Goal: Task Accomplishment & Management: Use online tool/utility

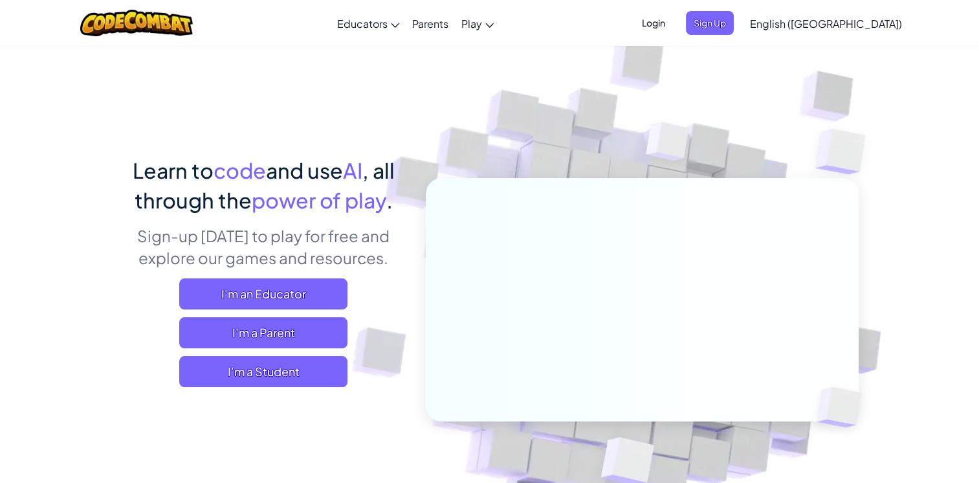
click at [845, 25] on span "English ([GEOGRAPHIC_DATA])" at bounding box center [826, 24] width 152 height 14
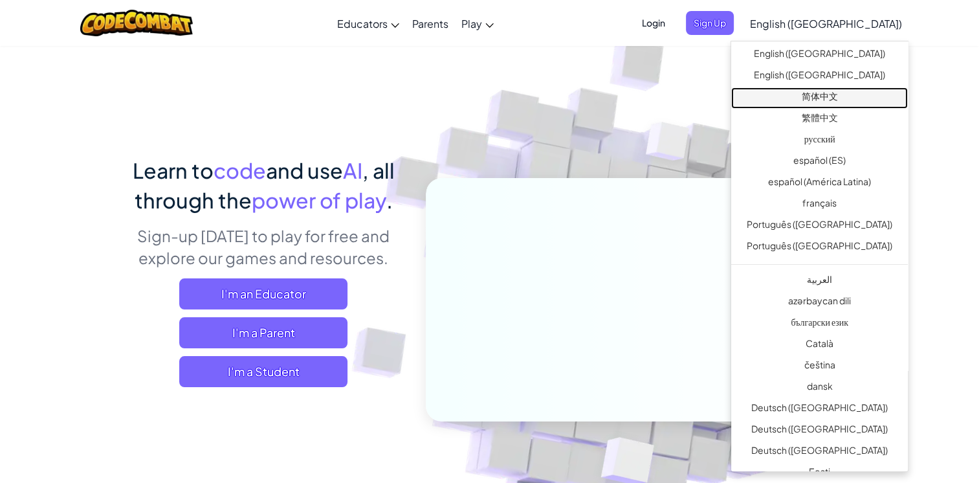
click at [818, 94] on link "简体中文" at bounding box center [819, 97] width 177 height 21
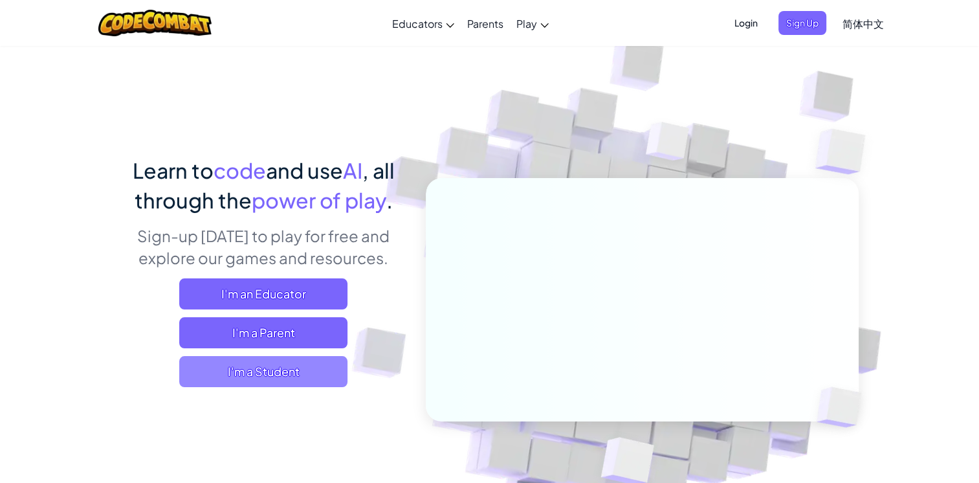
click at [278, 371] on span "I'm a Student" at bounding box center [263, 371] width 168 height 31
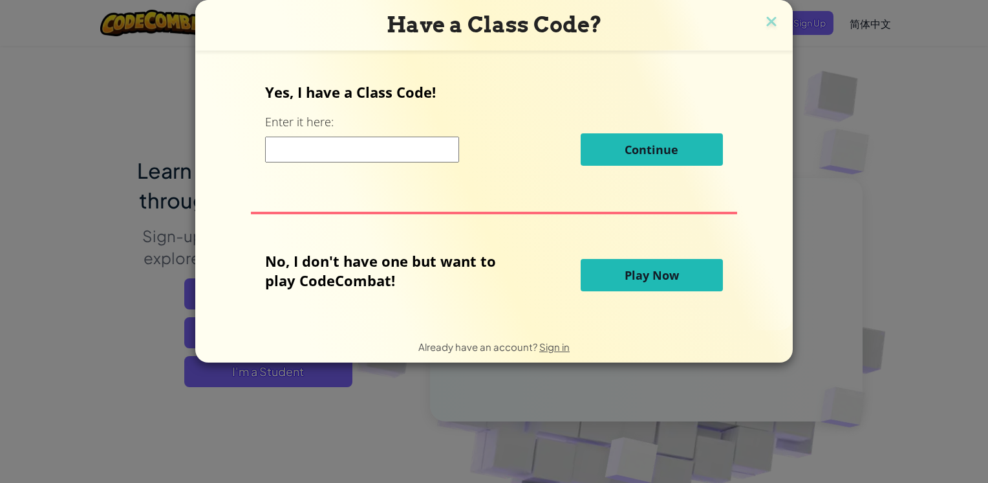
click at [625, 282] on span "Play Now" at bounding box center [652, 275] width 54 height 16
click at [640, 286] on button "Play Now" at bounding box center [652, 275] width 142 height 32
click at [648, 271] on span "Play Now" at bounding box center [652, 275] width 54 height 16
click at [378, 287] on p "No, I don't have one but want to play CodeCombat!" at bounding box center [390, 270] width 250 height 39
click at [647, 278] on span "Play Now" at bounding box center [652, 275] width 54 height 16
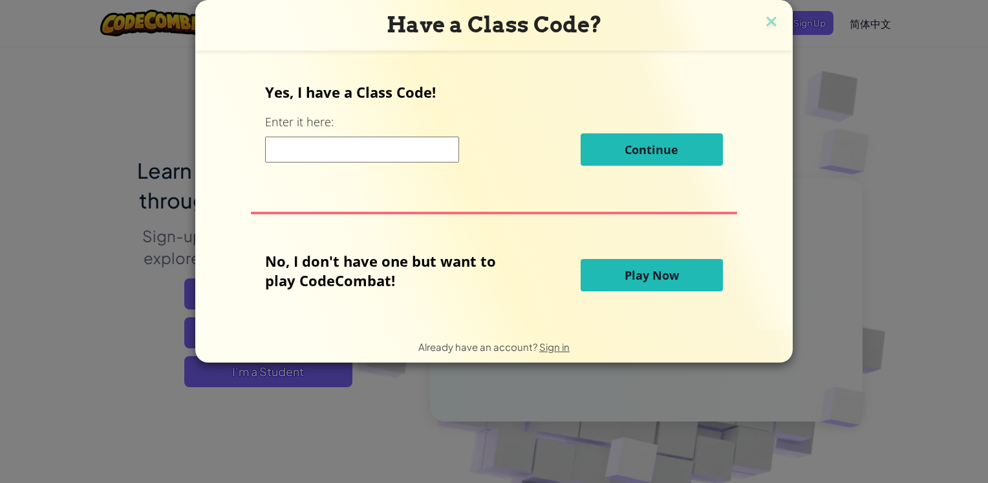
click at [647, 278] on span "Play Now" at bounding box center [652, 275] width 54 height 16
click at [652, 138] on button "Continue" at bounding box center [652, 149] width 142 height 32
click at [658, 144] on span "Continue" at bounding box center [652, 150] width 54 height 16
click at [333, 144] on input at bounding box center [362, 149] width 194 height 26
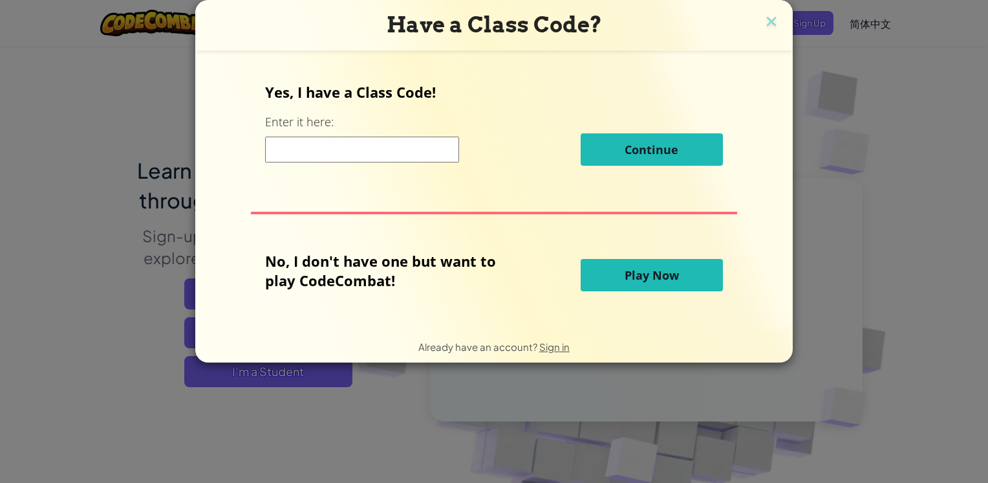
click at [660, 255] on div "No, I don't have one but want to play CodeCombat! Play Now" at bounding box center [493, 275] width 457 height 48
click at [651, 278] on span "Play Now" at bounding box center [652, 275] width 54 height 16
click at [649, 274] on span "Play Now" at bounding box center [652, 275] width 54 height 16
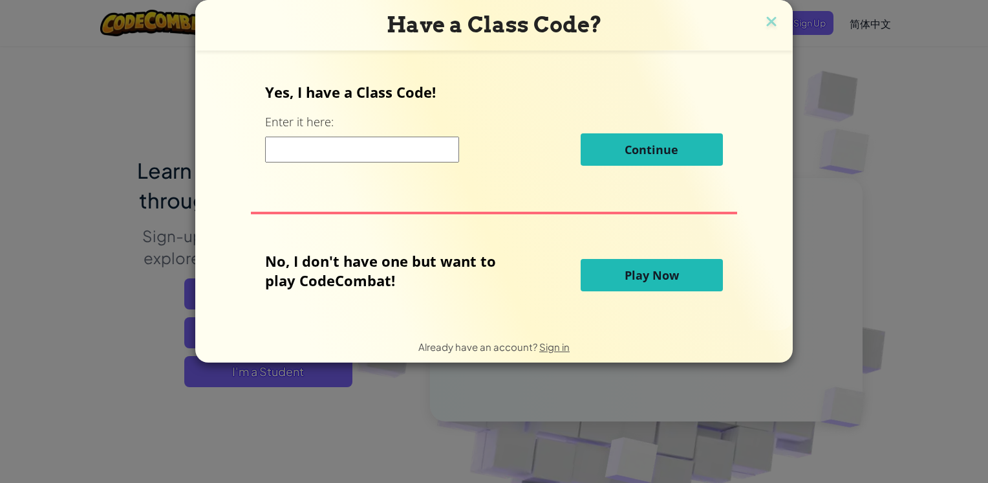
click at [418, 257] on p "No, I don't have one but want to play CodeCombat!" at bounding box center [390, 270] width 250 height 39
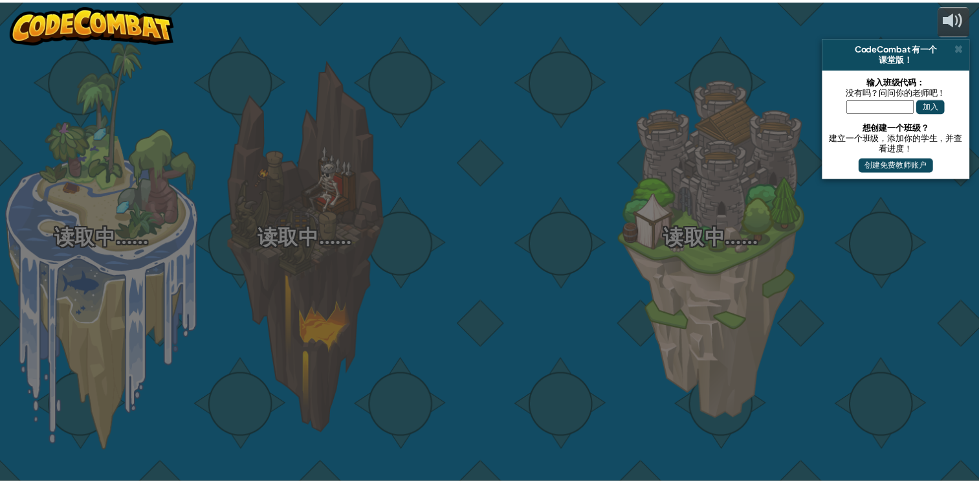
select select "zh-HANS"
